Goal: Task Accomplishment & Management: Use online tool/utility

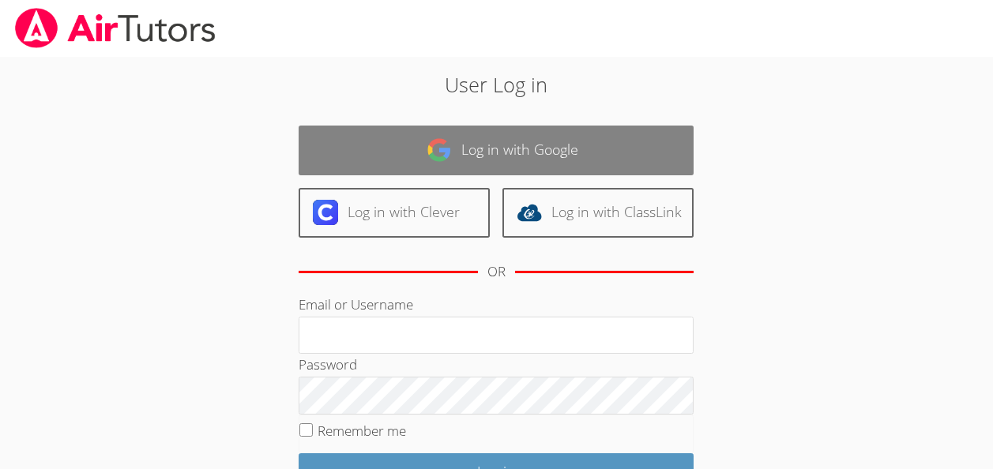
click at [433, 167] on link "Log in with Google" at bounding box center [496, 151] width 395 height 50
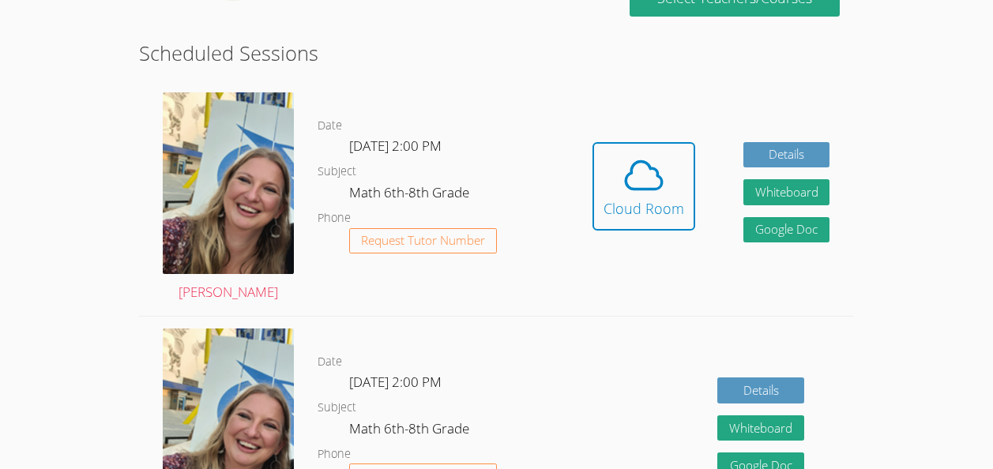
scroll to position [394, 0]
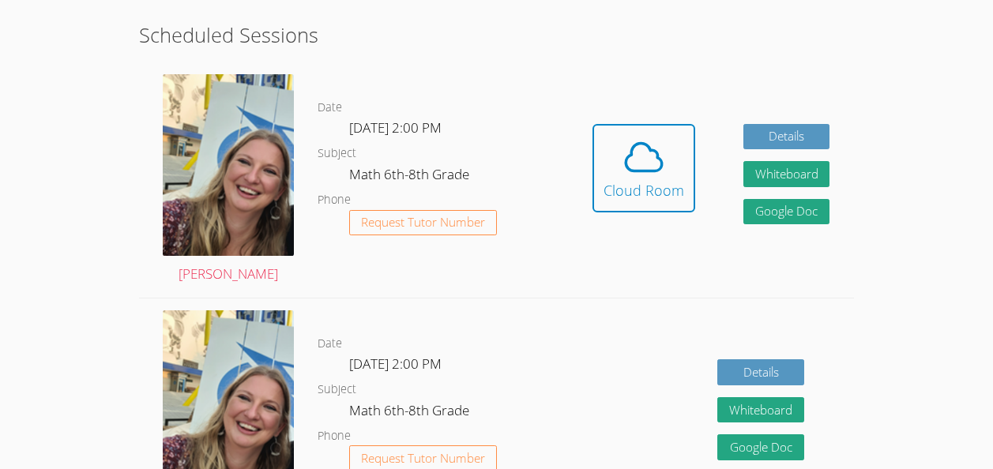
click at [399, 271] on div "Date [DATE] 2:00 PM Subject Math 6th-8th Grade Phone Request Tutor Number" at bounding box center [443, 180] width 251 height 236
click at [676, 117] on div "Hidden Cloud Room Details Whiteboard Hidden Google Doc" at bounding box center [711, 180] width 286 height 236
click at [649, 167] on icon at bounding box center [644, 157] width 44 height 44
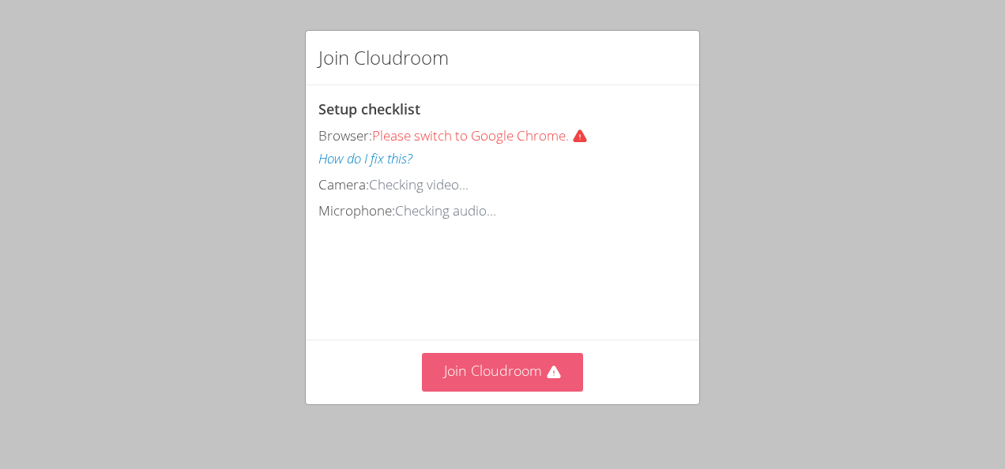
click at [520, 366] on button "Join Cloudroom" at bounding box center [503, 372] width 162 height 39
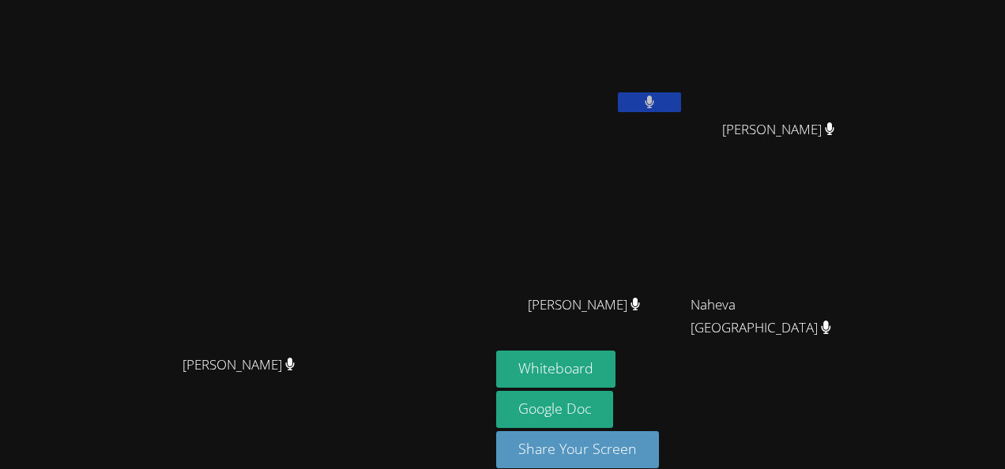
click at [681, 96] on button at bounding box center [649, 102] width 63 height 20
click at [658, 104] on icon at bounding box center [649, 102] width 17 height 13
click at [616, 353] on button "Whiteboard" at bounding box center [555, 369] width 119 height 37
click at [684, 120] on div "[PERSON_NAME]" at bounding box center [590, 90] width 188 height 169
click at [681, 106] on button at bounding box center [649, 102] width 63 height 20
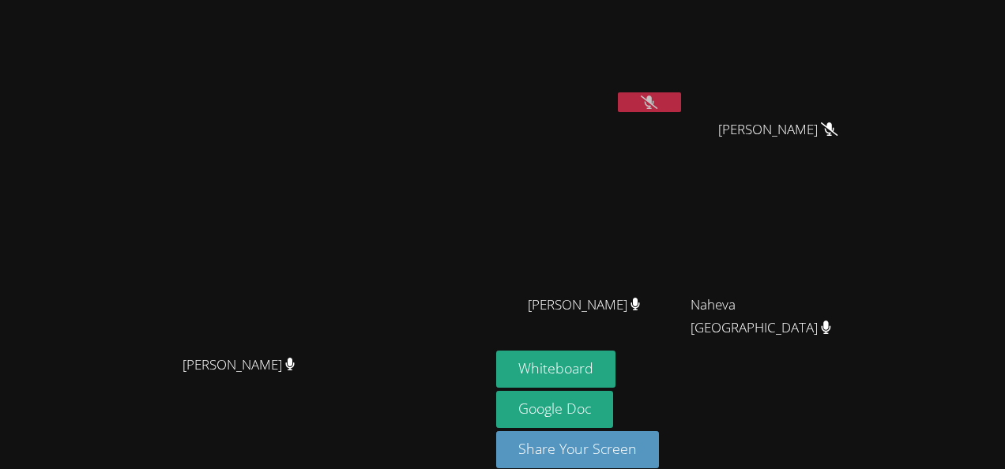
click at [658, 96] on icon at bounding box center [649, 102] width 17 height 13
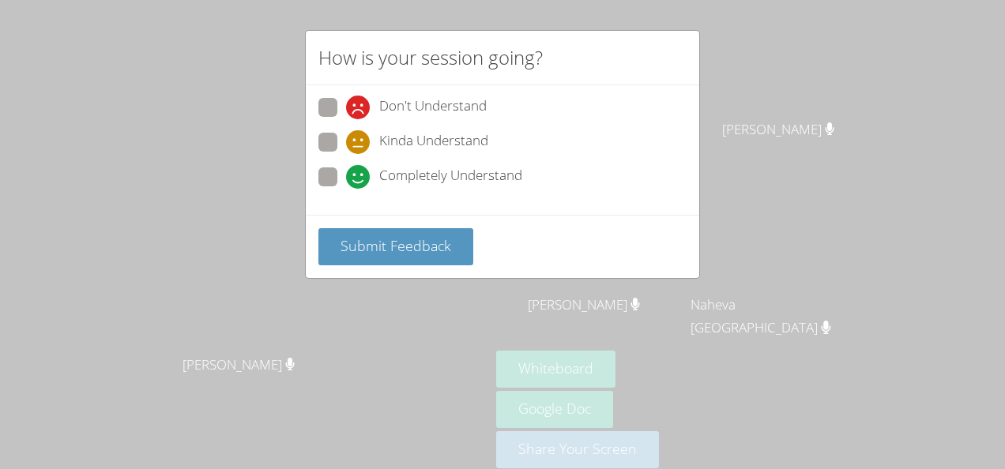
click at [328, 158] on div "Kinda Understand" at bounding box center [503, 147] width 368 height 28
click at [346, 189] on span at bounding box center [346, 189] width 0 height 0
click at [346, 169] on input "Completely Understand" at bounding box center [352, 174] width 13 height 13
radio input "true"
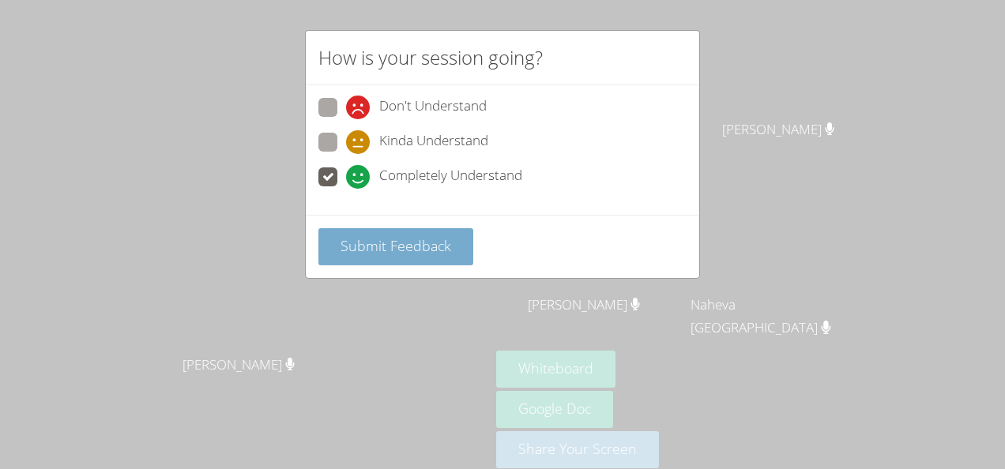
click at [371, 228] on button "Submit Feedback" at bounding box center [396, 246] width 155 height 37
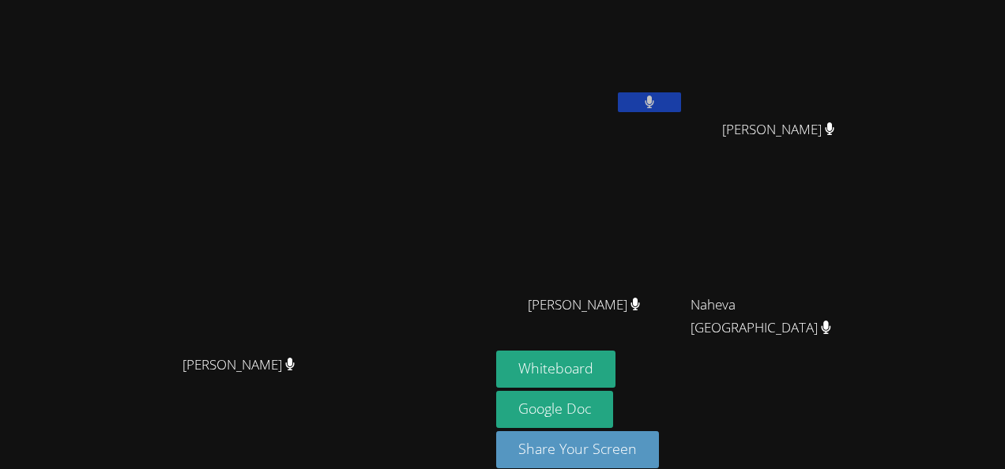
click at [681, 105] on button at bounding box center [649, 102] width 63 height 20
click at [658, 97] on icon at bounding box center [649, 102] width 17 height 13
